Goal: Navigation & Orientation: Find specific page/section

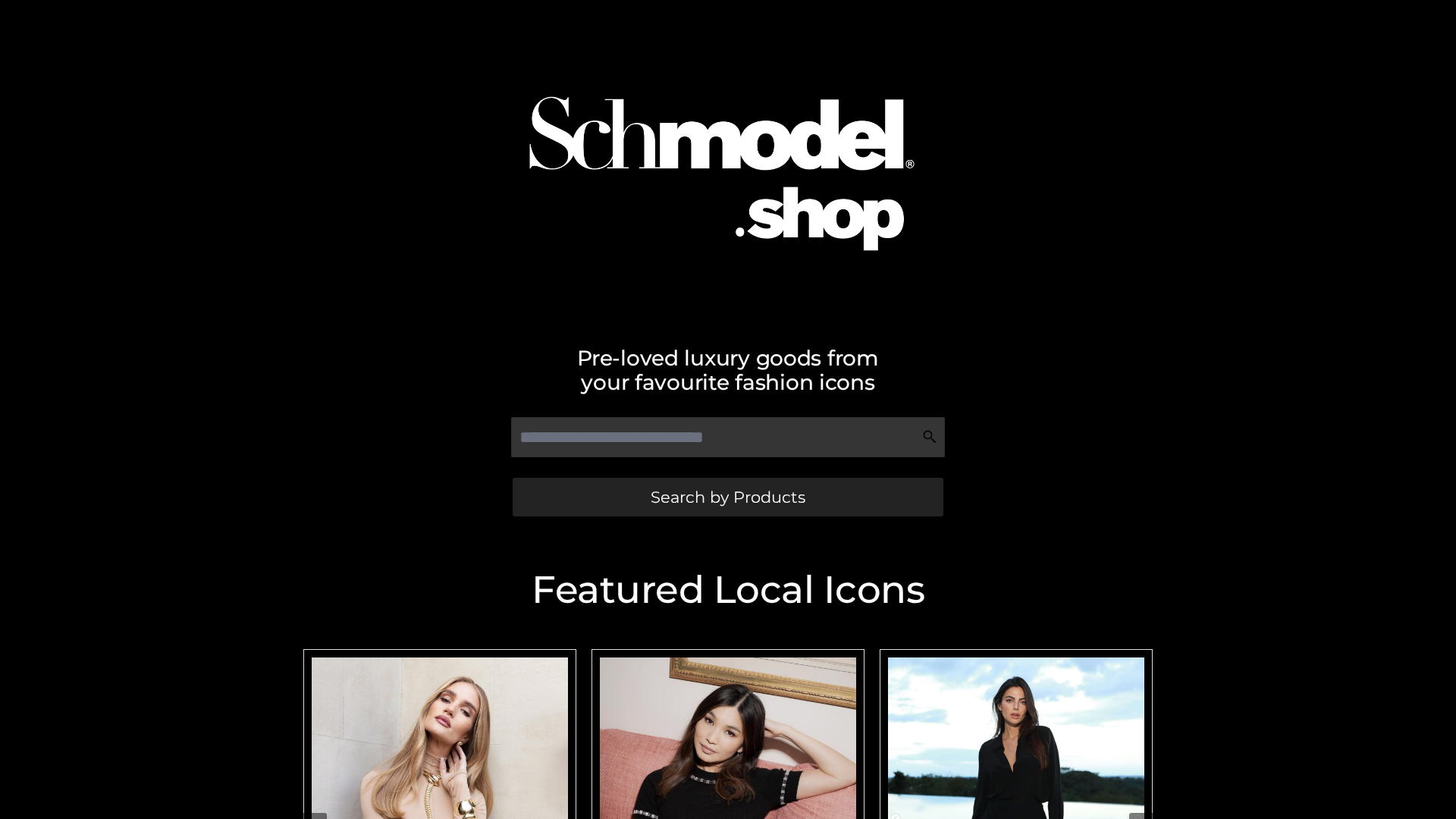
click at [727, 497] on span "Search by Products" at bounding box center [727, 497] width 154 height 16
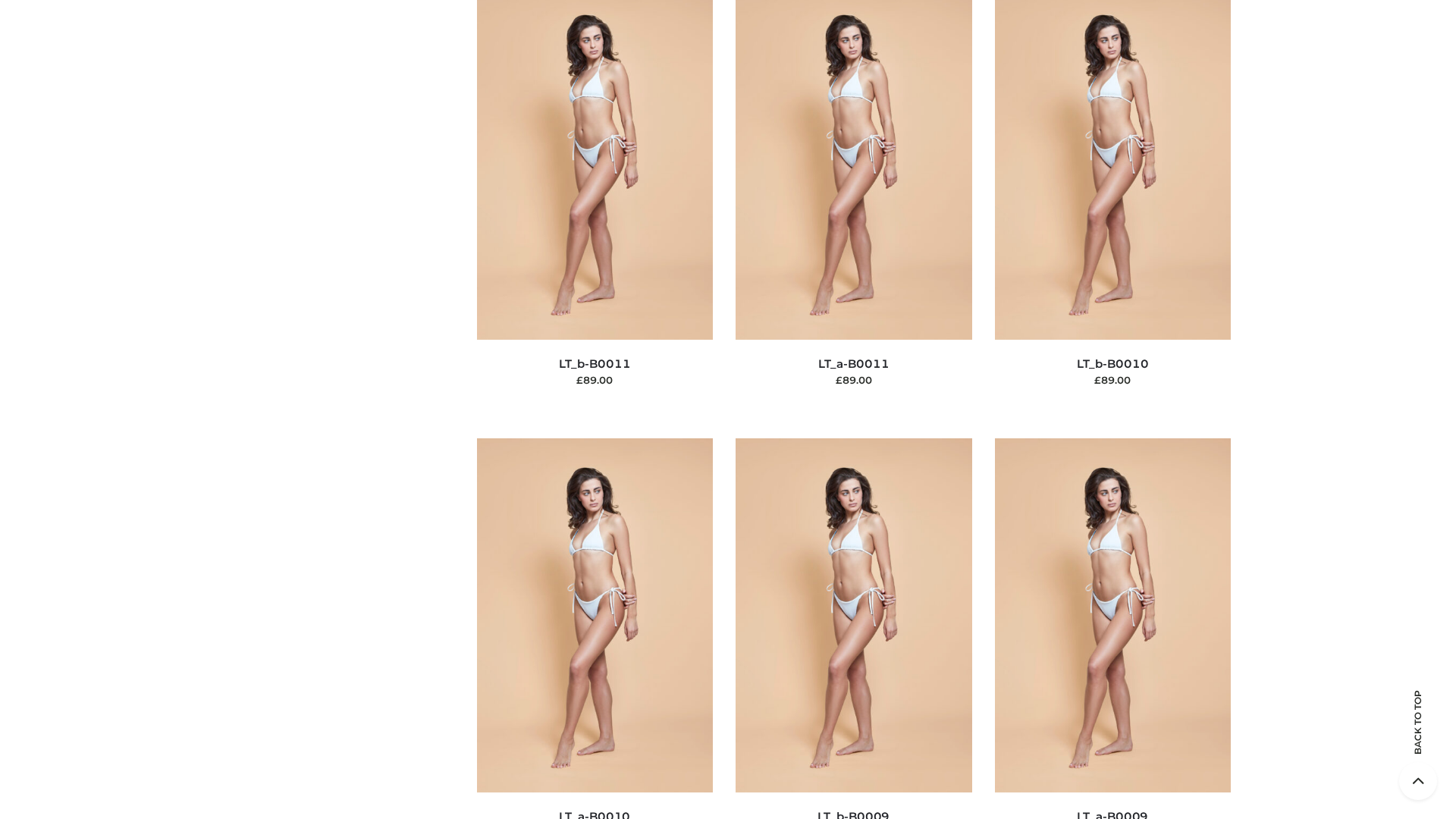
scroll to position [6811, 0]
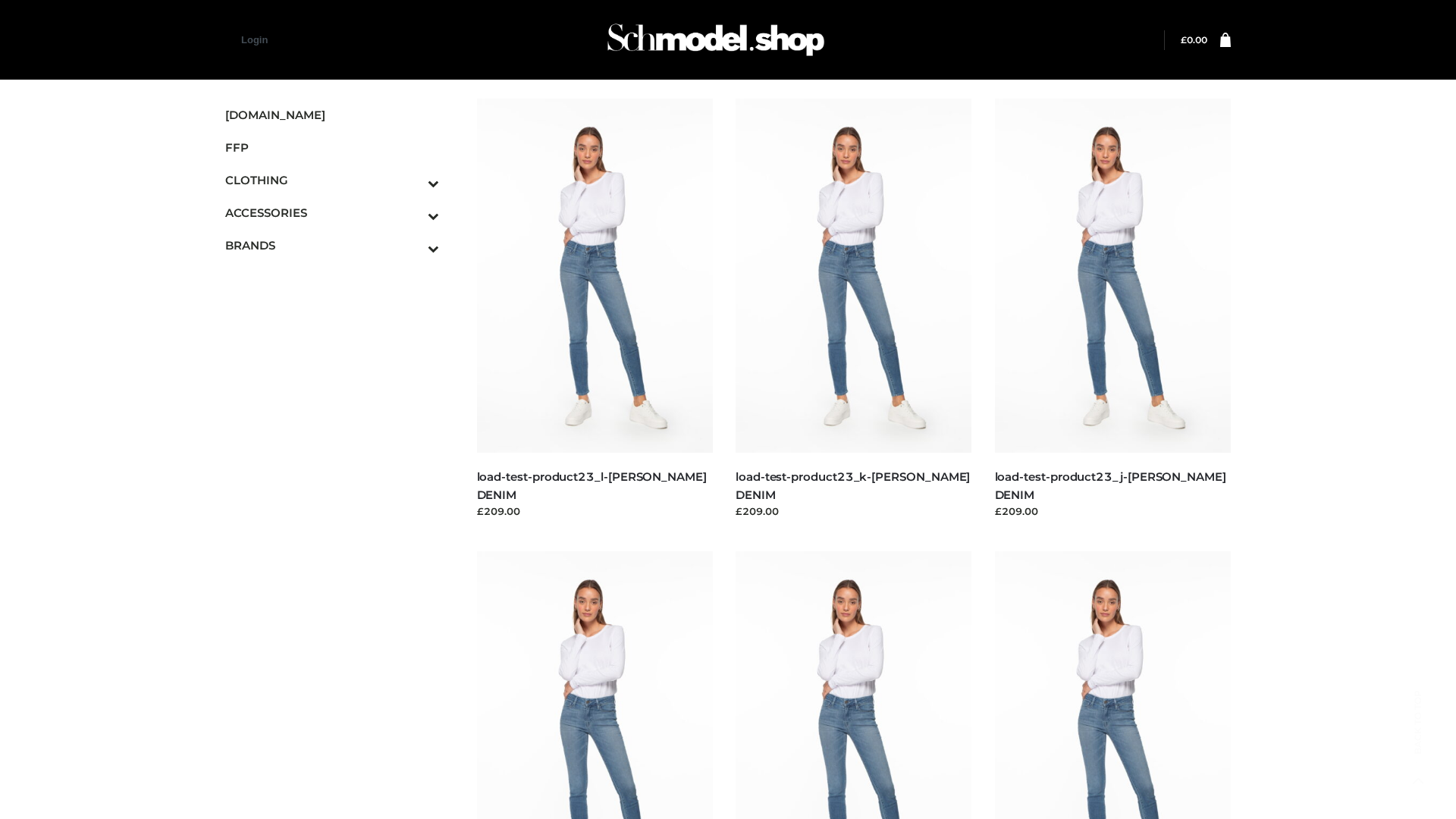
scroll to position [1330, 0]
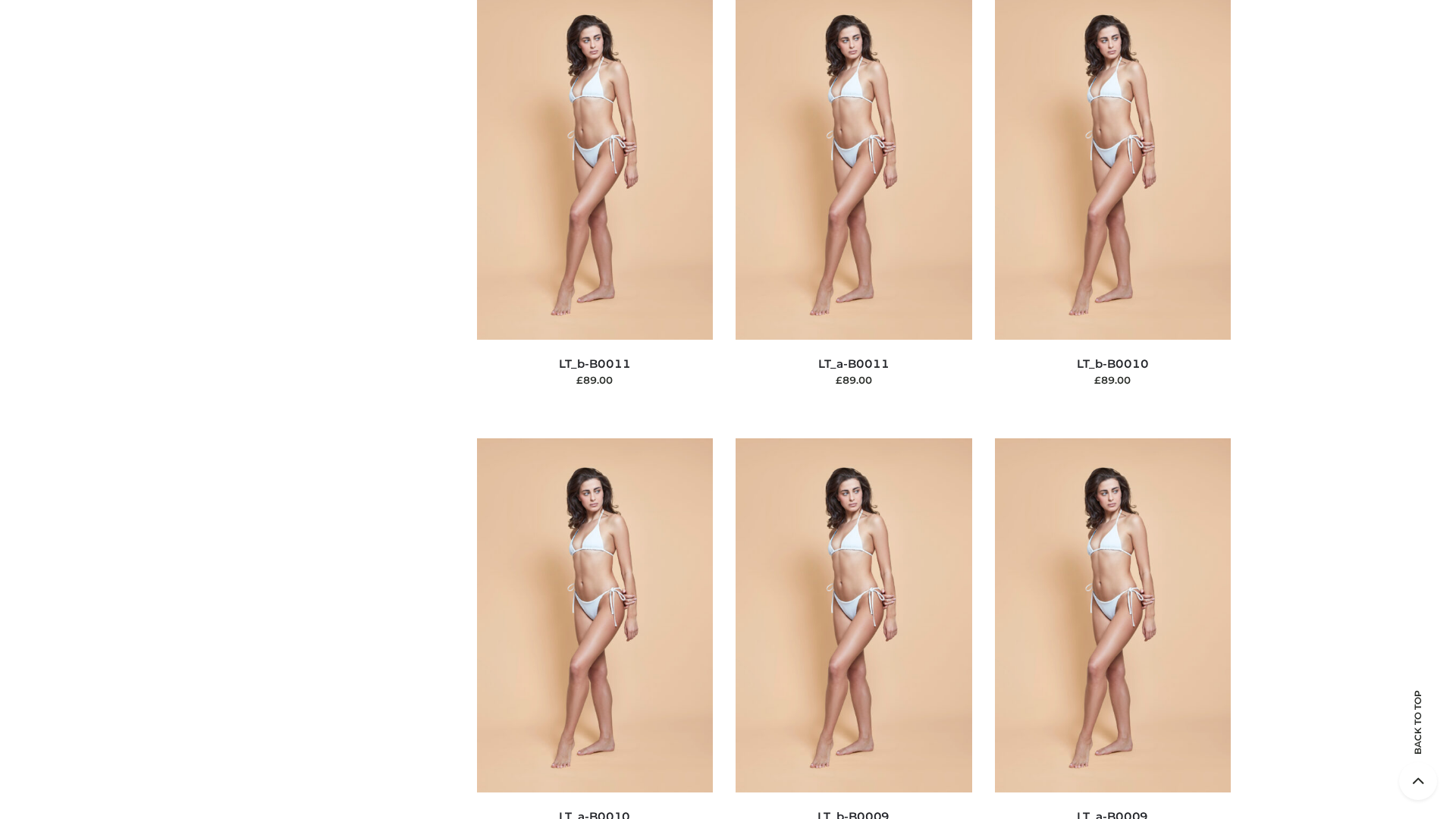
scroll to position [6811, 0]
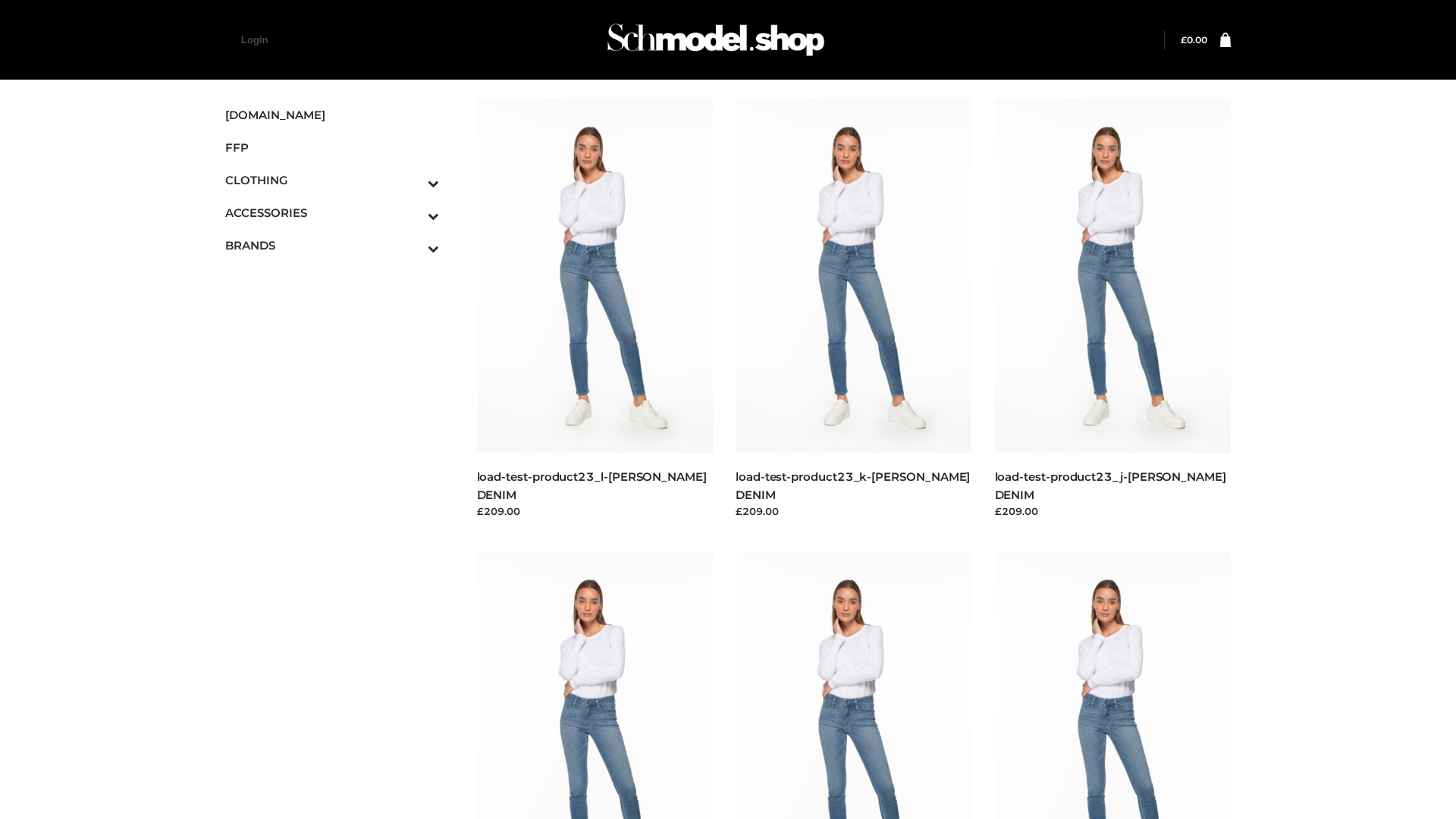
scroll to position [1330, 0]
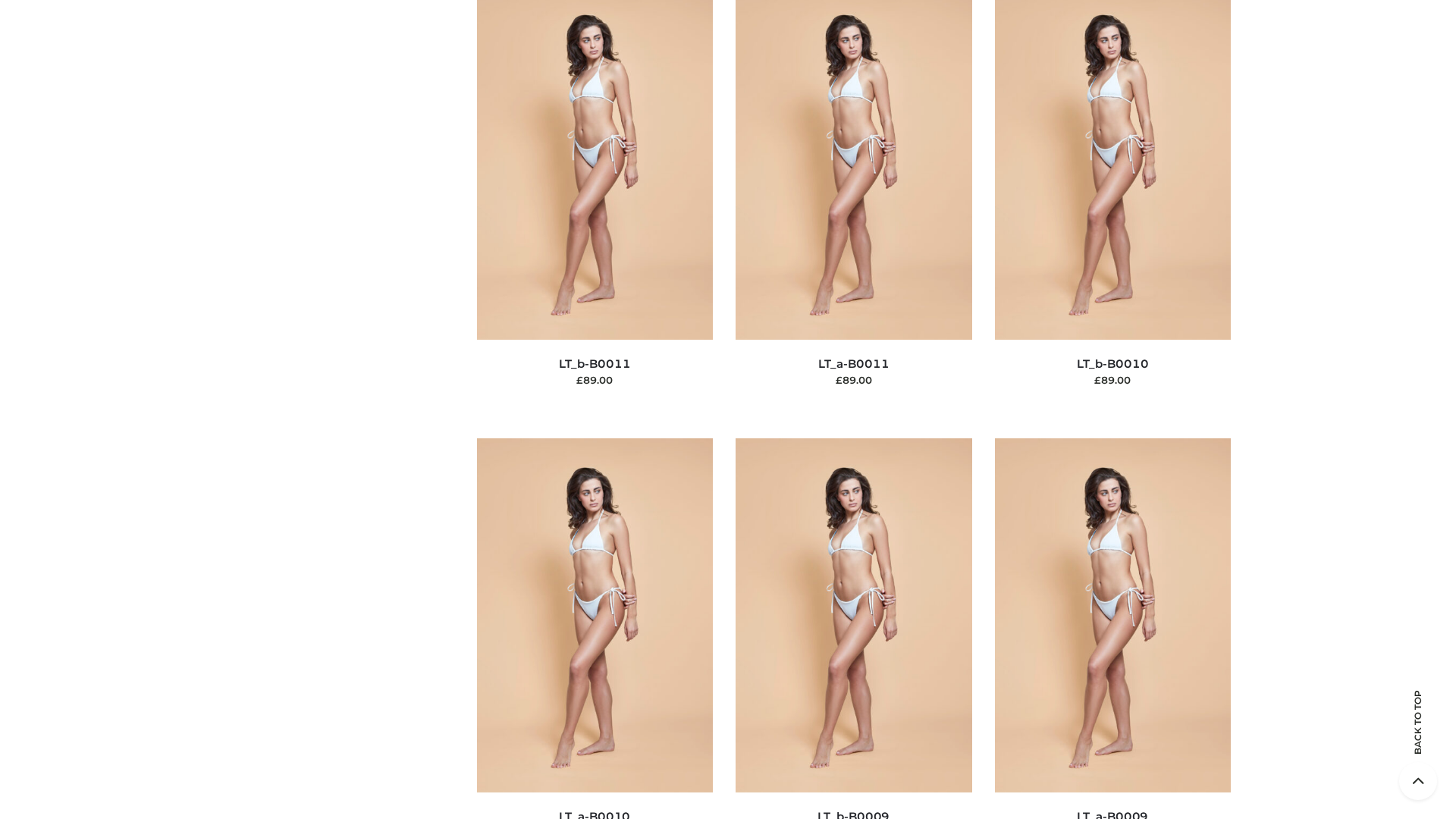
scroll to position [6811, 0]
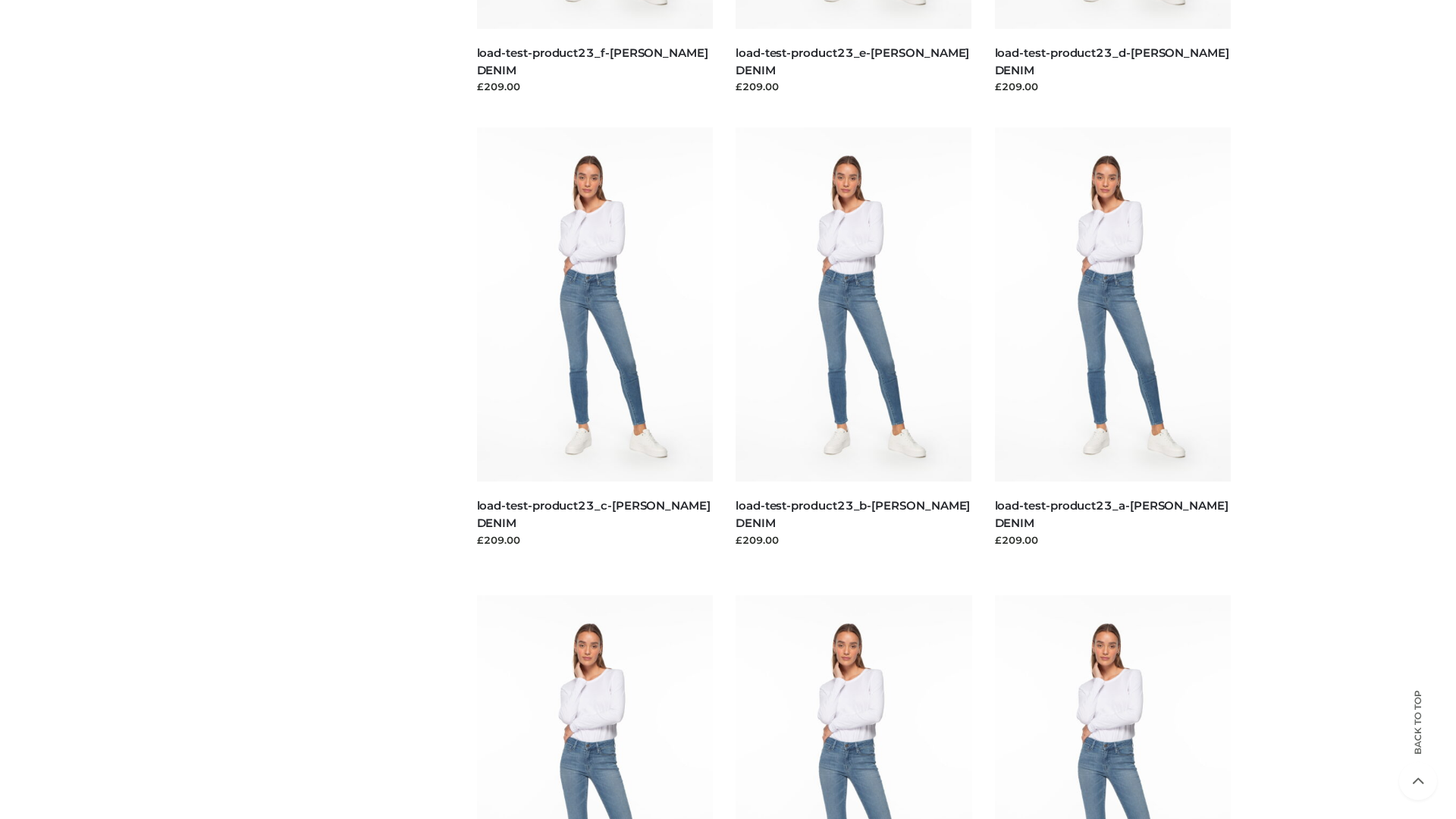
scroll to position [1330, 0]
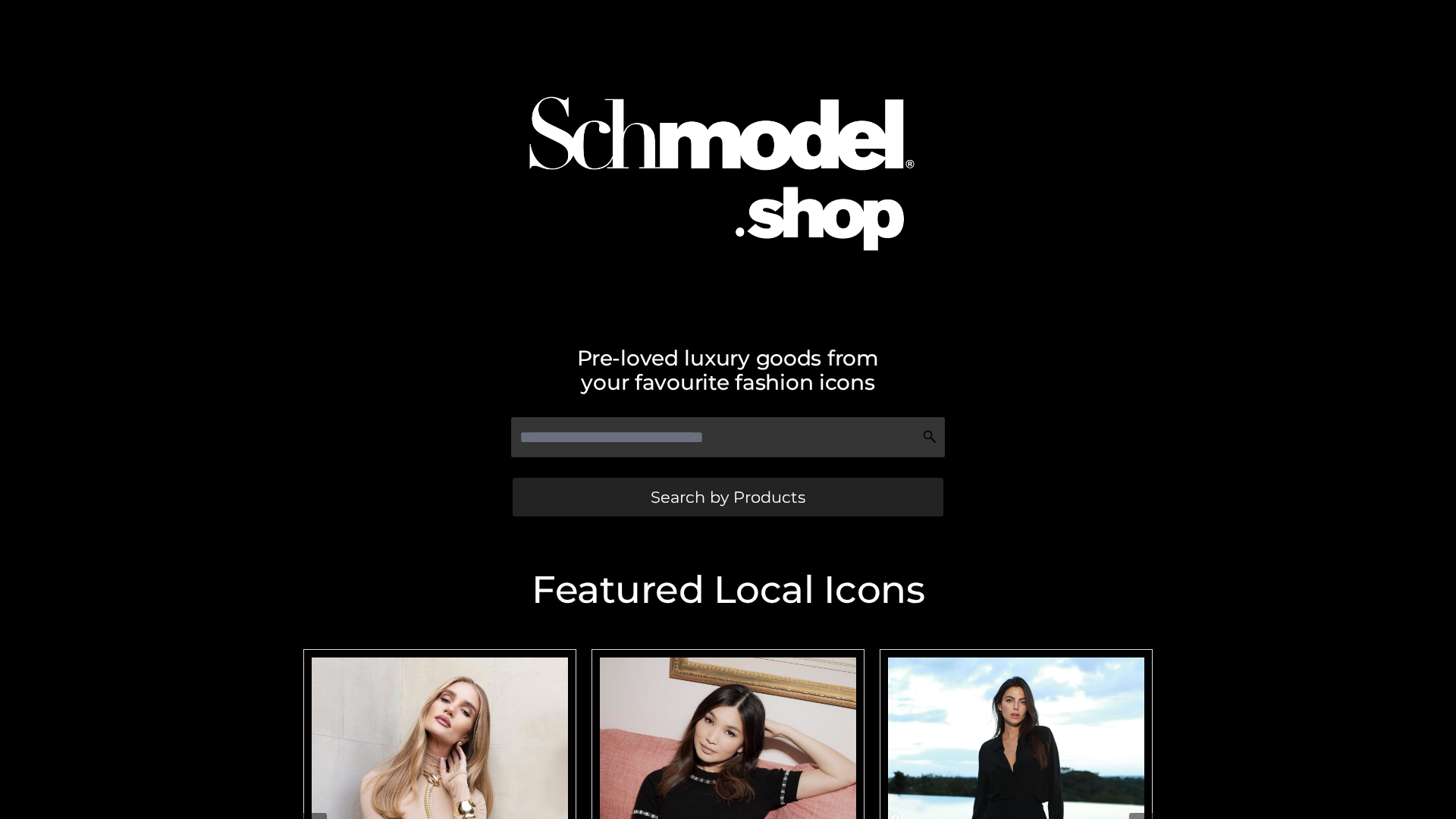
click at [727, 497] on span "Search by Products" at bounding box center [727, 497] width 154 height 16
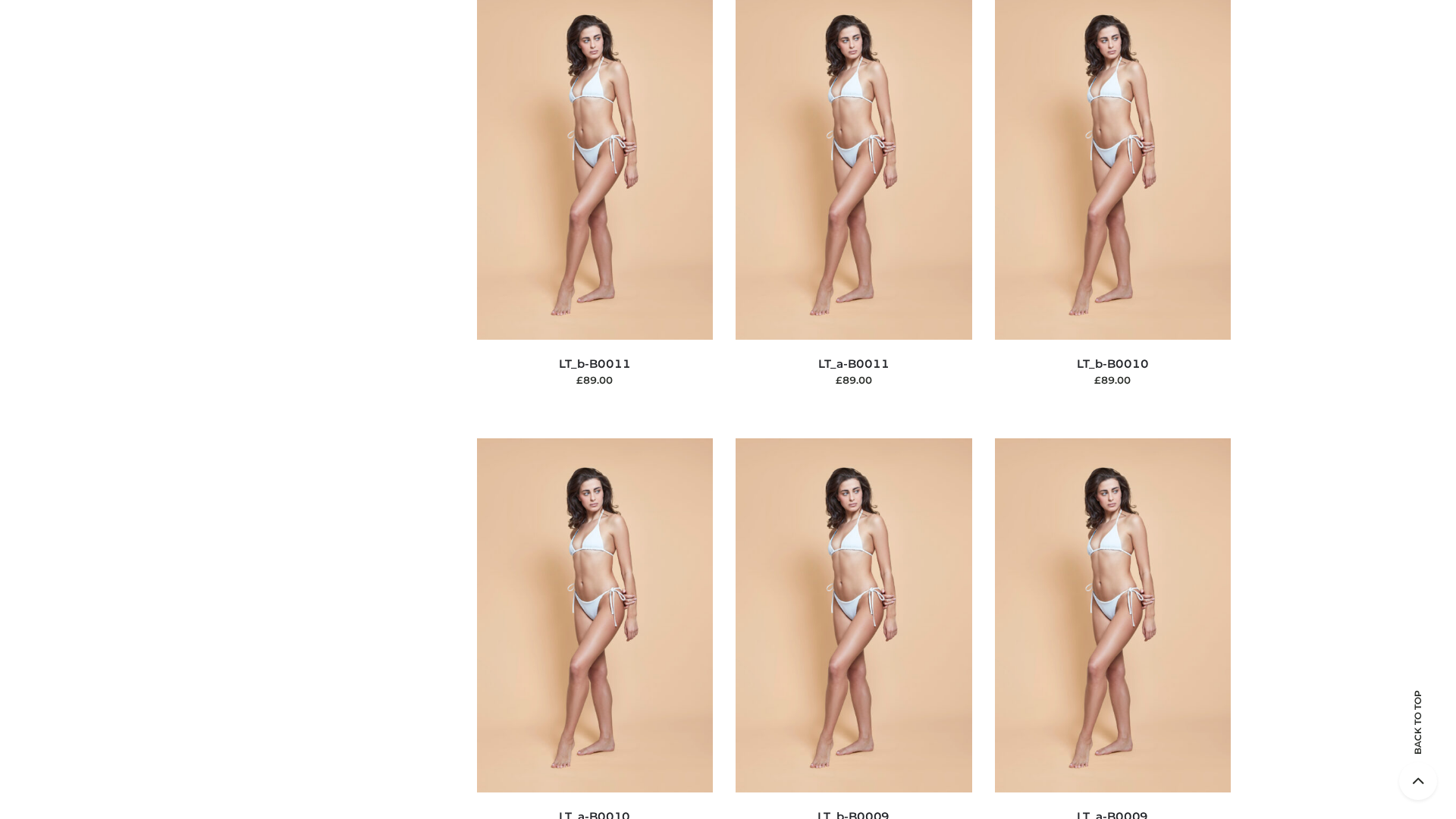
scroll to position [6811, 0]
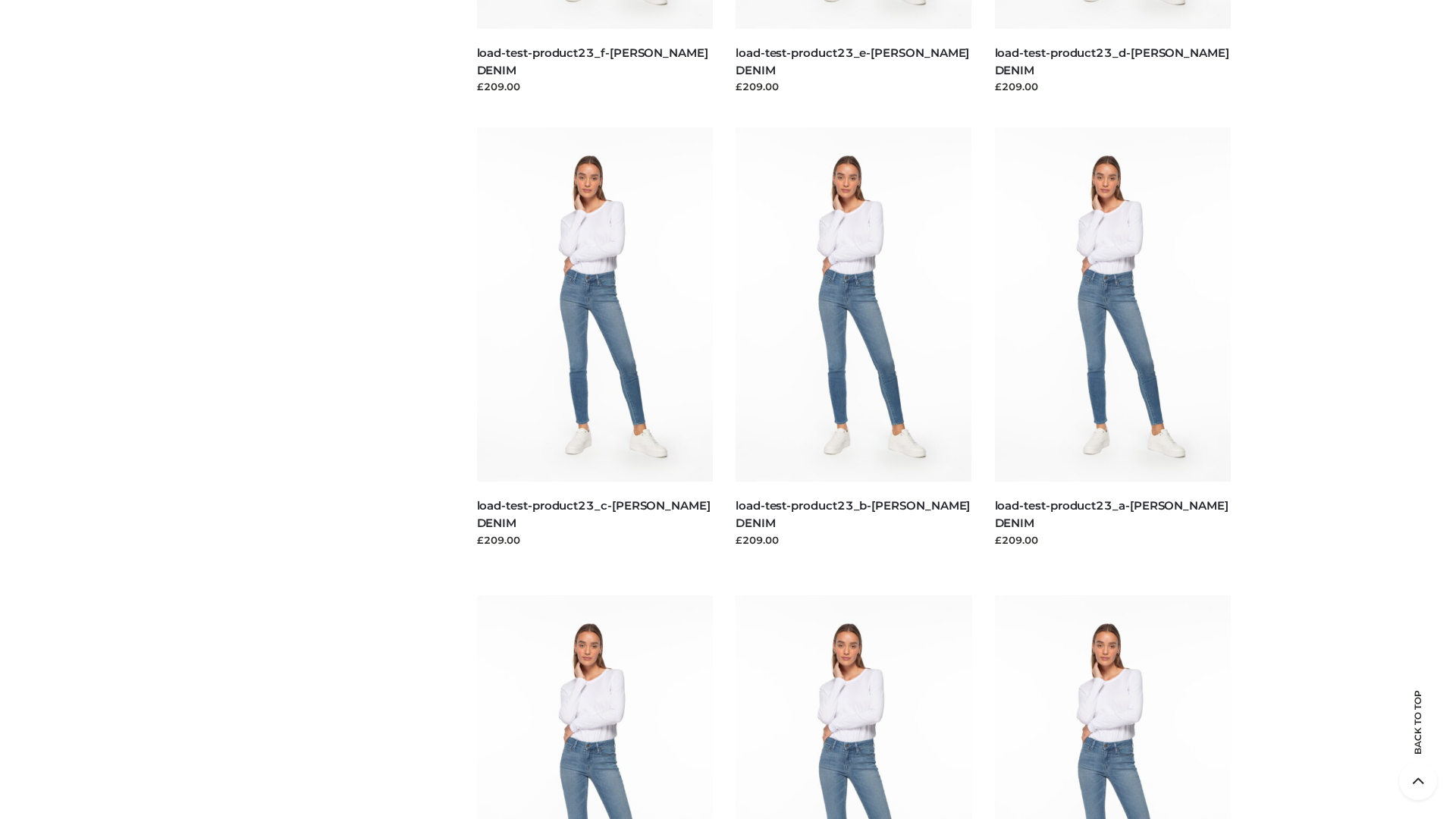
scroll to position [1330, 0]
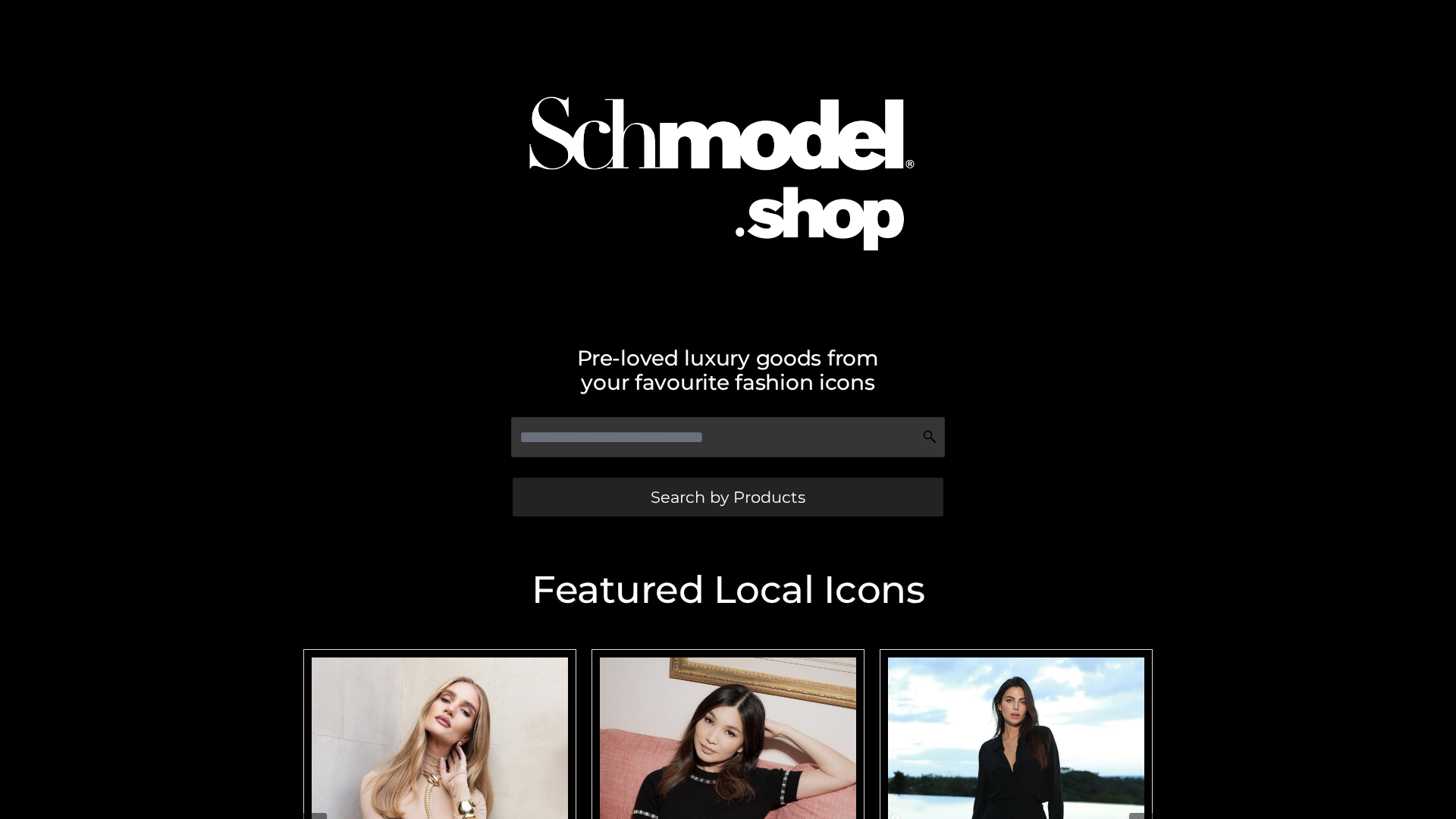
click at [727, 497] on span "Search by Products" at bounding box center [727, 497] width 154 height 16
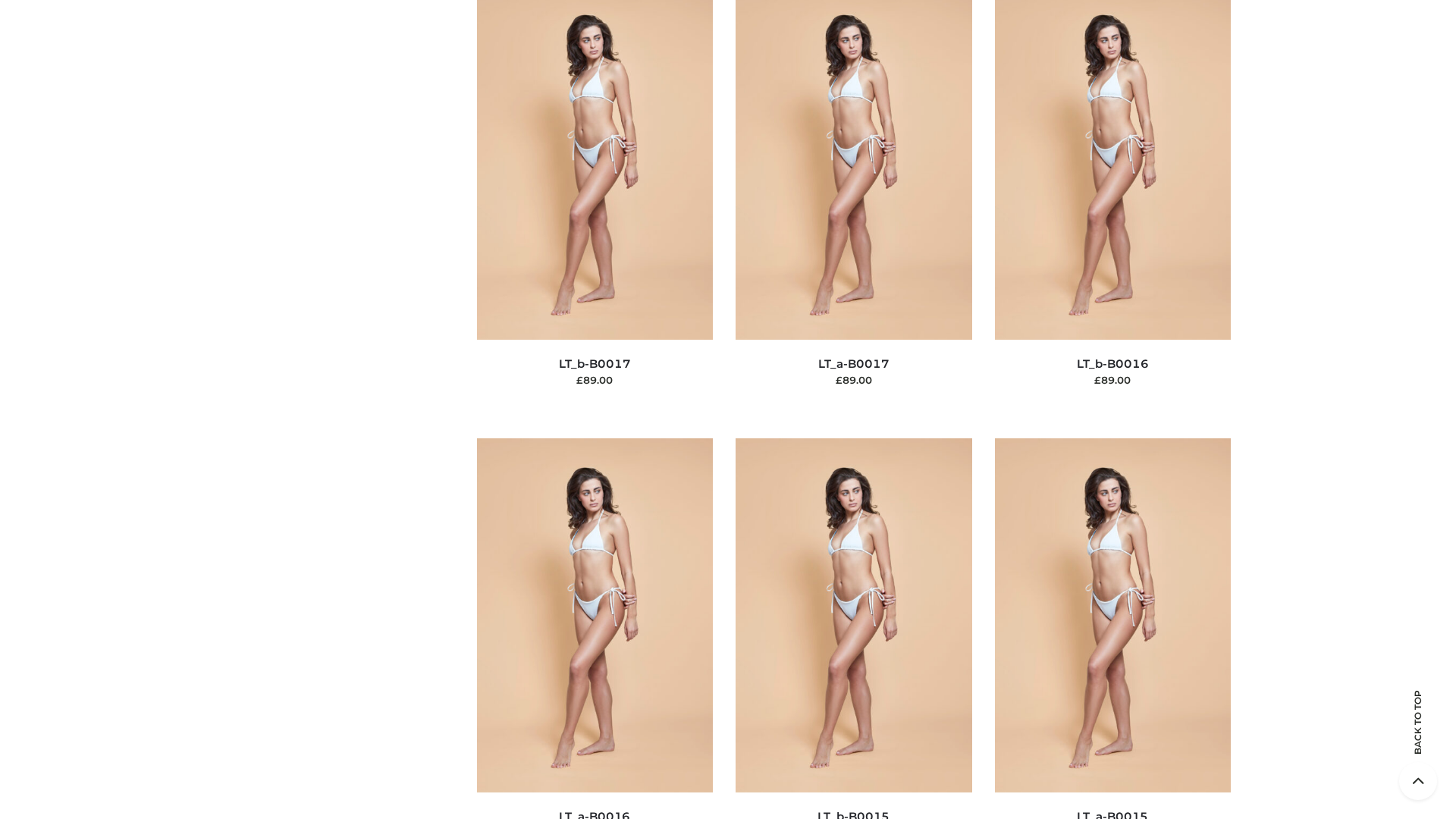
scroll to position [4985, 0]
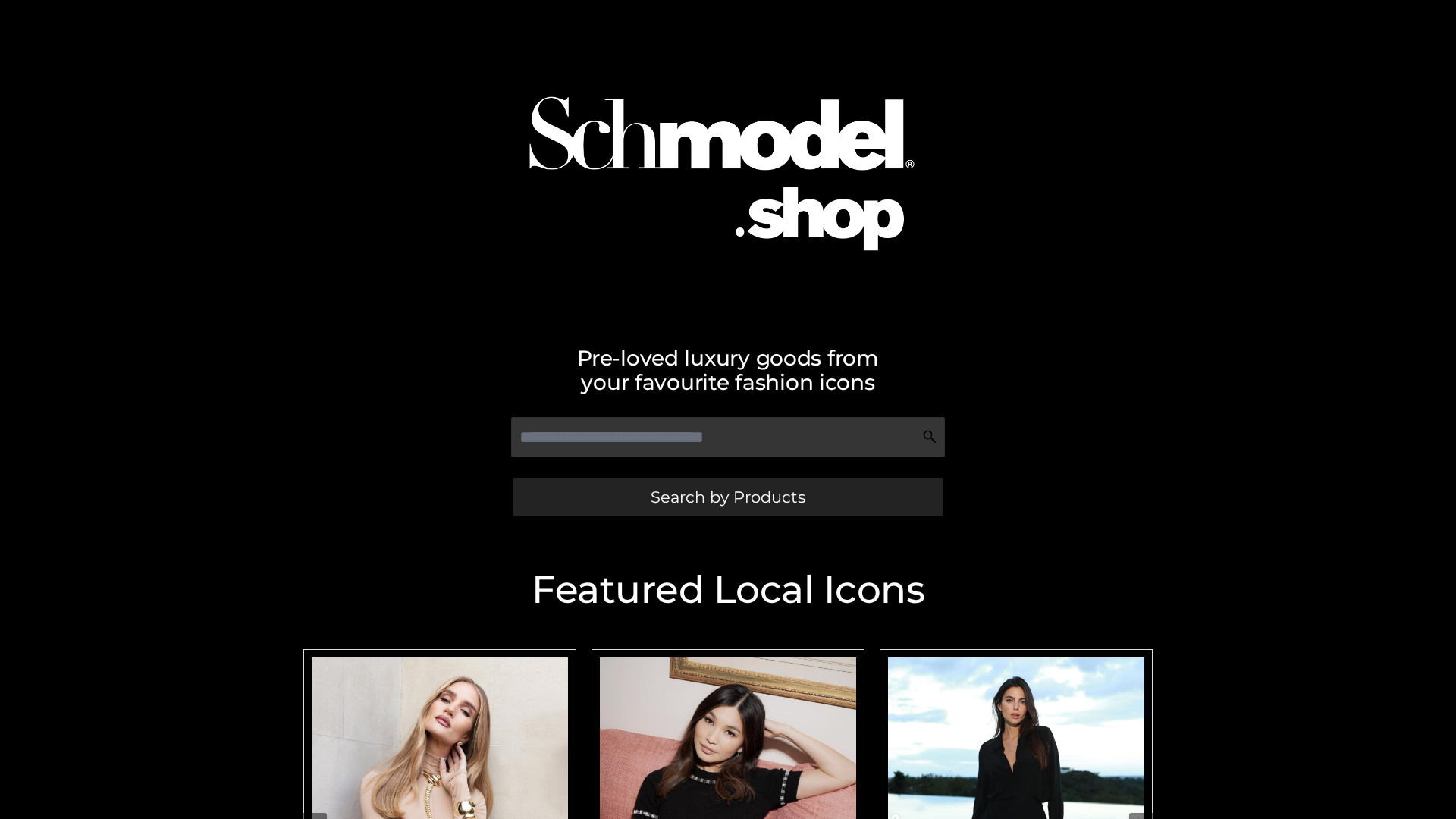
click at [727, 497] on span "Search by Products" at bounding box center [727, 497] width 154 height 16
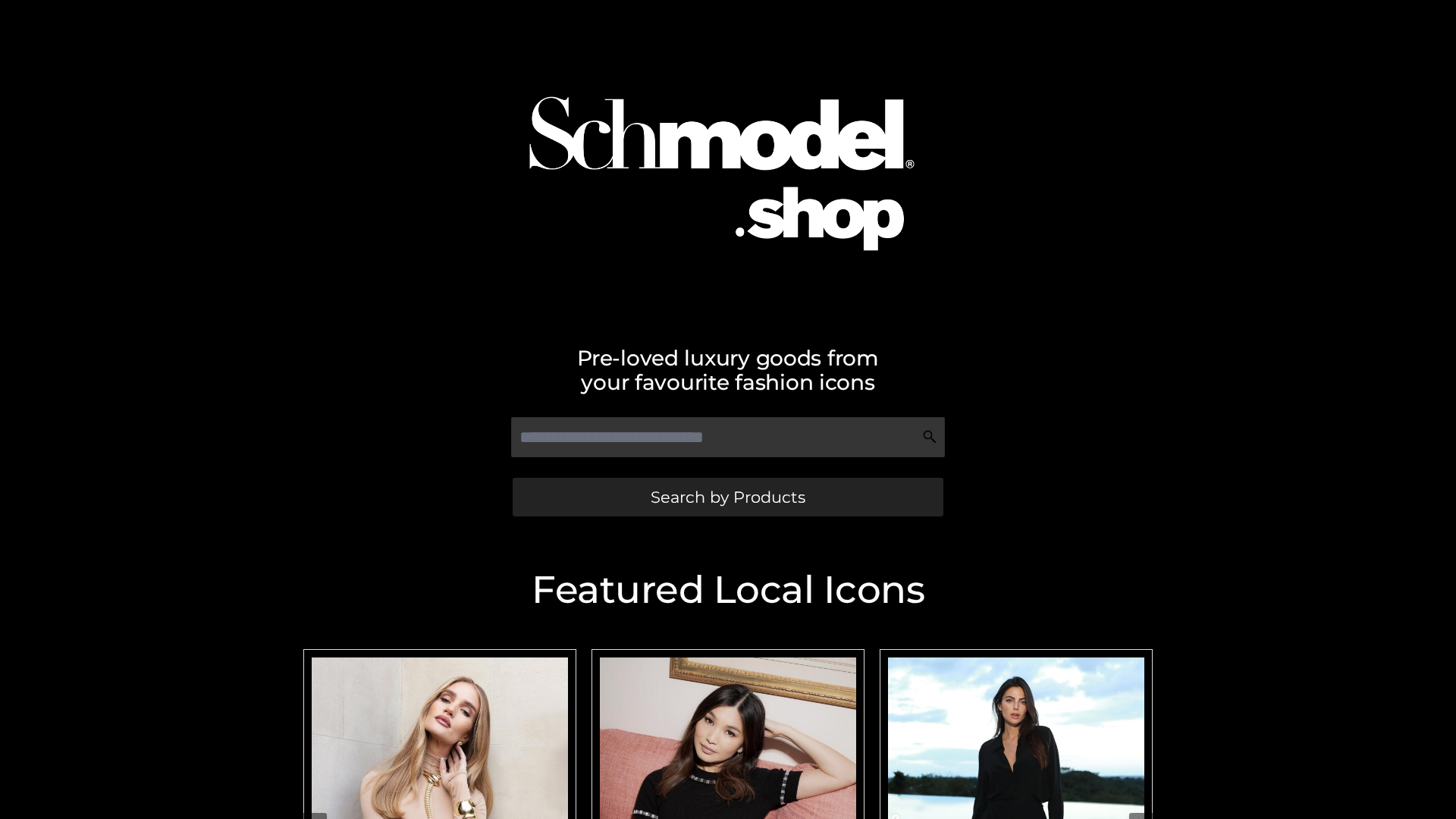
click at [727, 497] on span "Search by Products" at bounding box center [727, 497] width 154 height 16
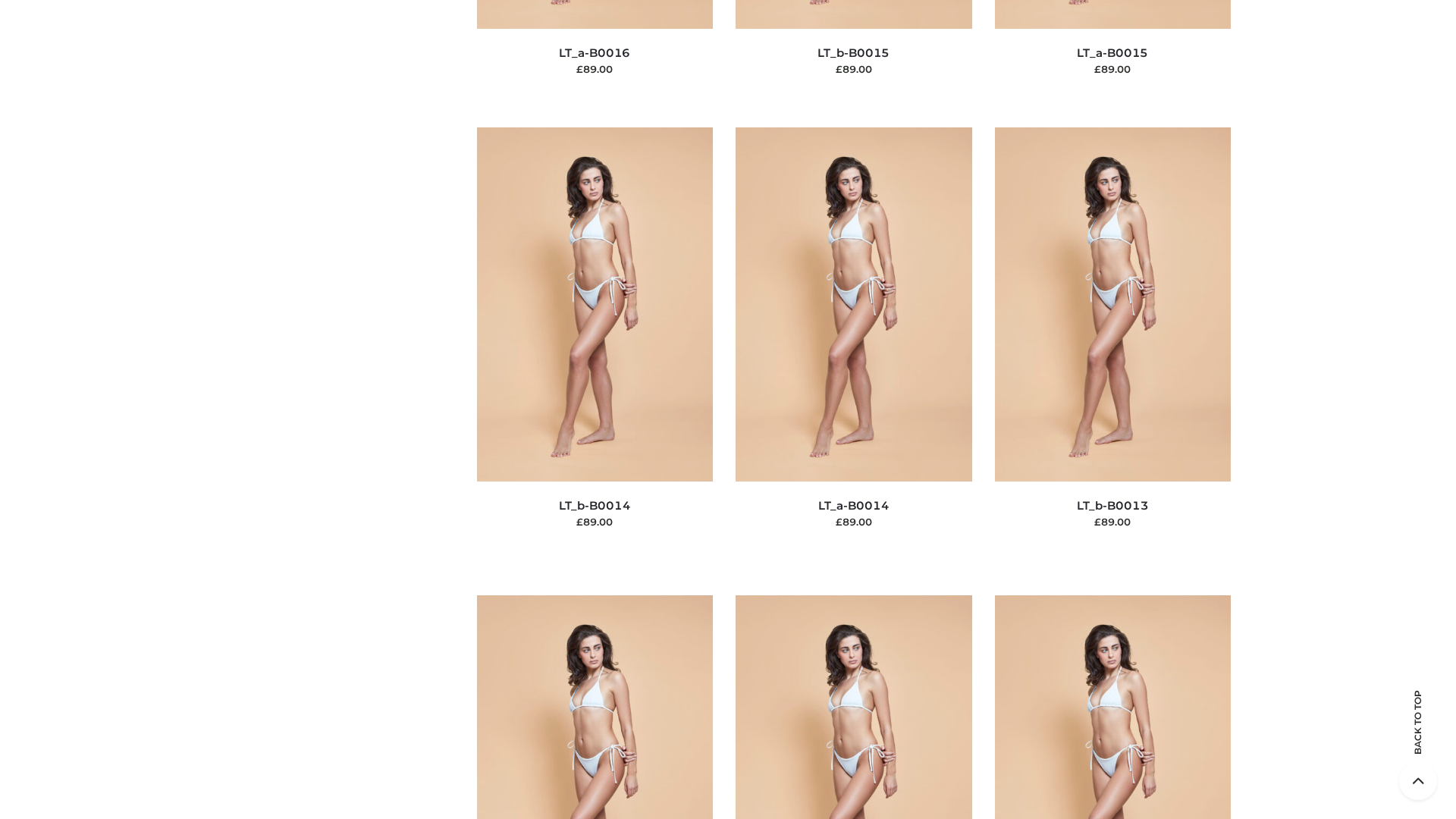
scroll to position [5394, 0]
